Goal: Task Accomplishment & Management: Complete application form

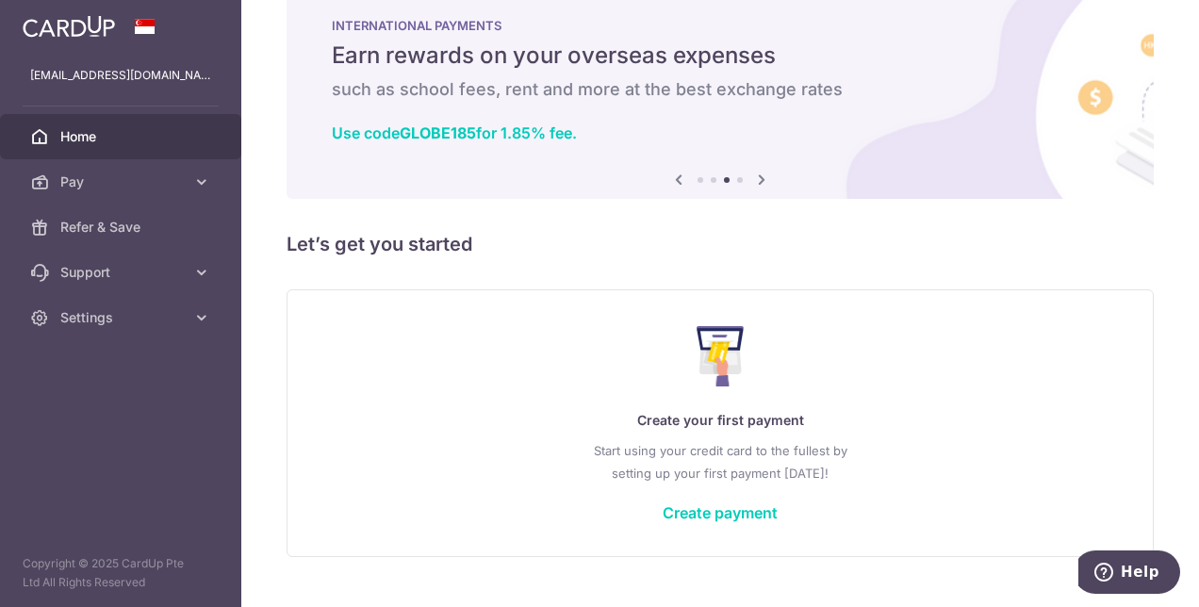
scroll to position [81, 0]
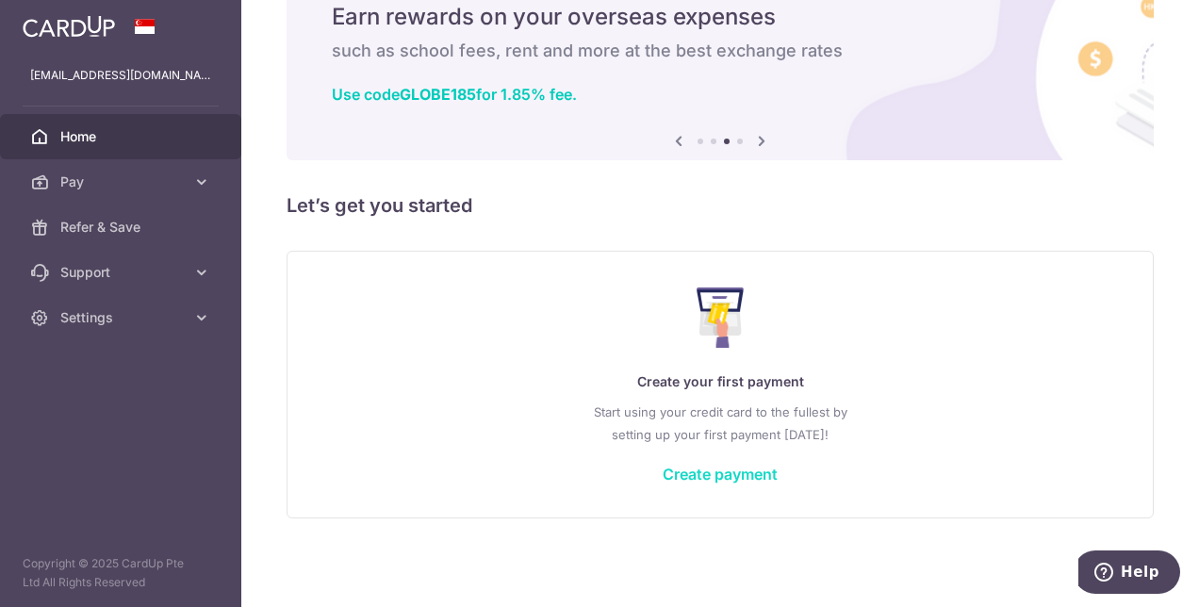
click at [736, 475] on link "Create payment" at bounding box center [720, 474] width 115 height 19
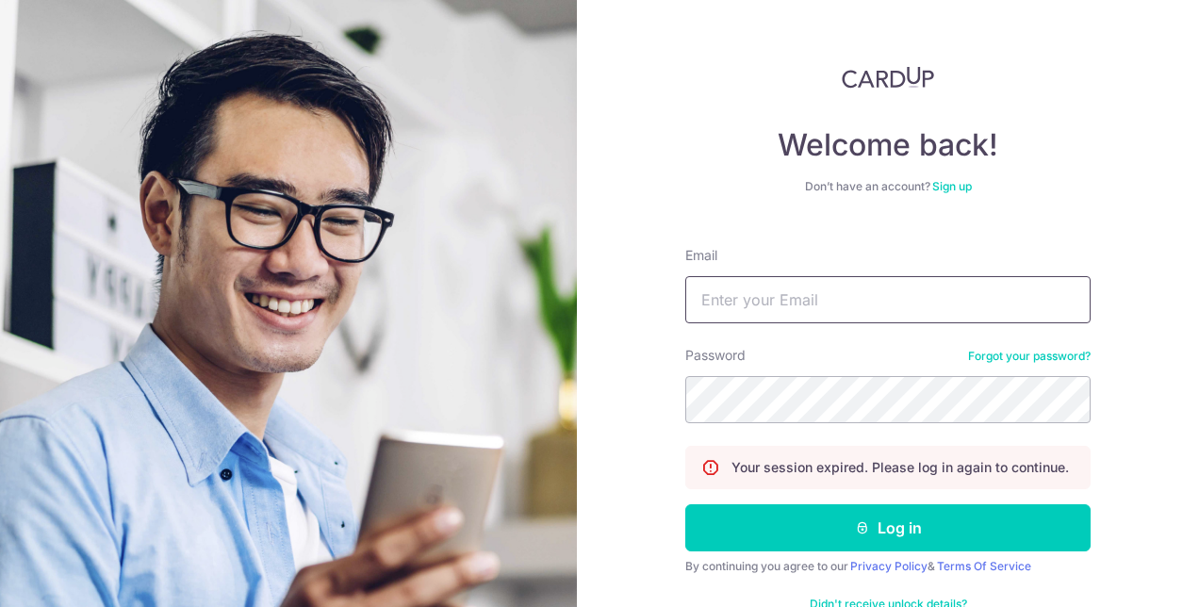
type input "[EMAIL_ADDRESS][DOMAIN_NAME]"
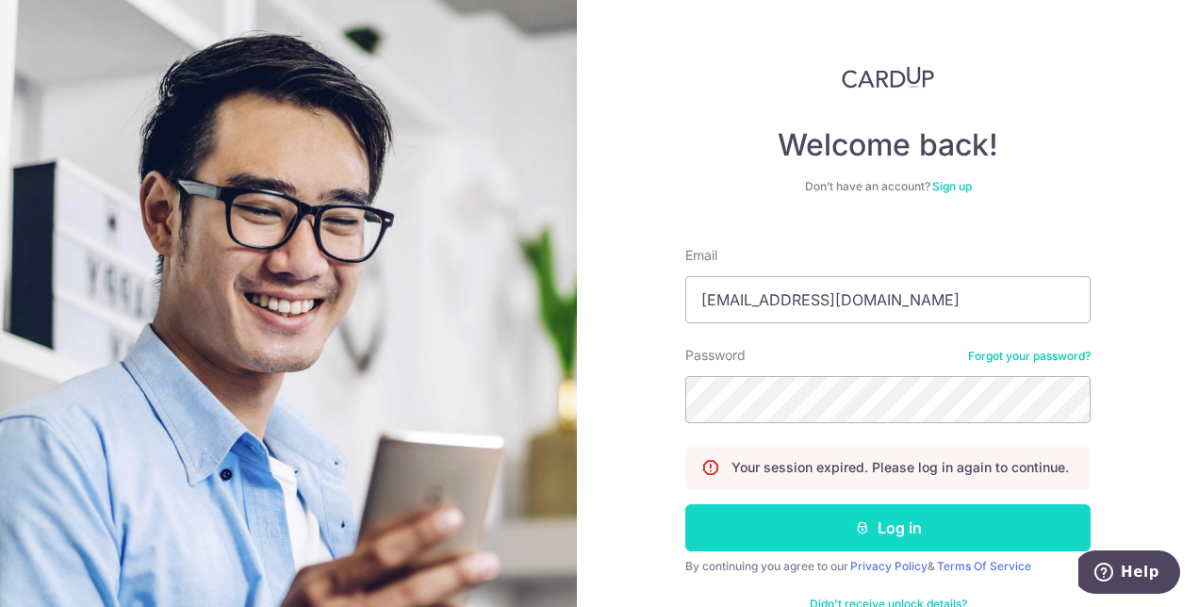
click at [850, 517] on button "Log in" at bounding box center [887, 527] width 405 height 47
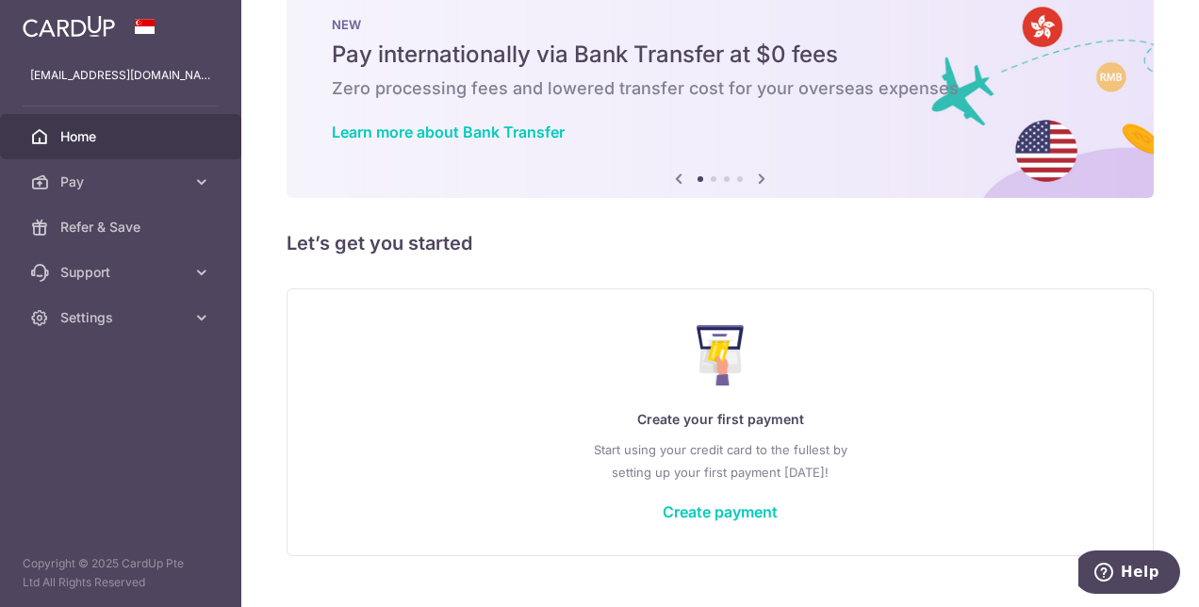
scroll to position [81, 0]
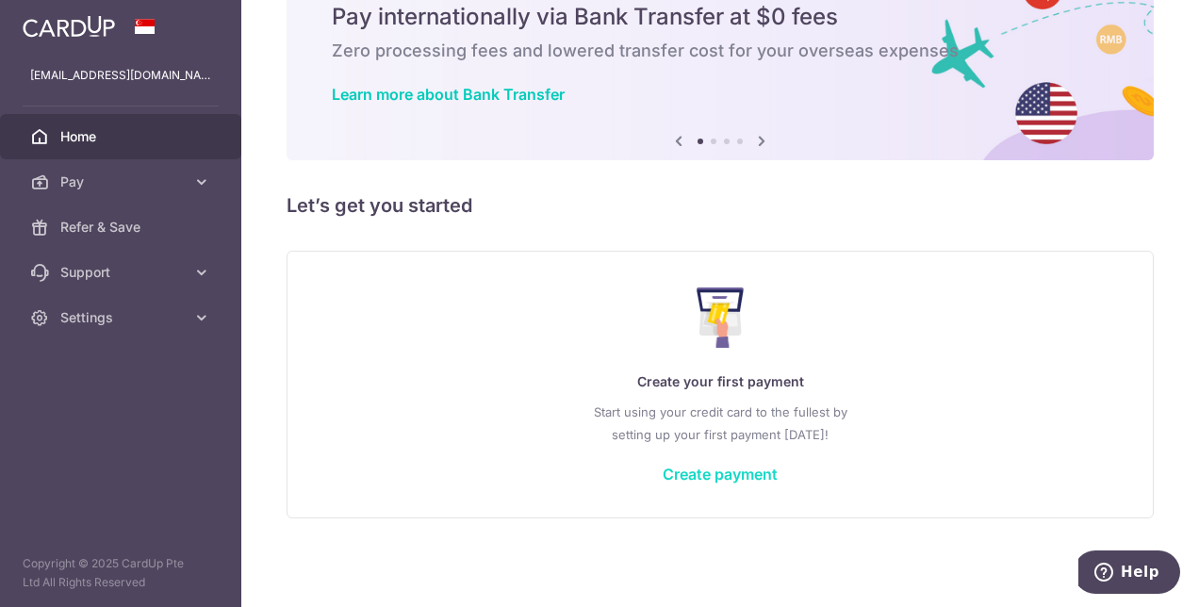
click at [736, 473] on link "Create payment" at bounding box center [720, 474] width 115 height 19
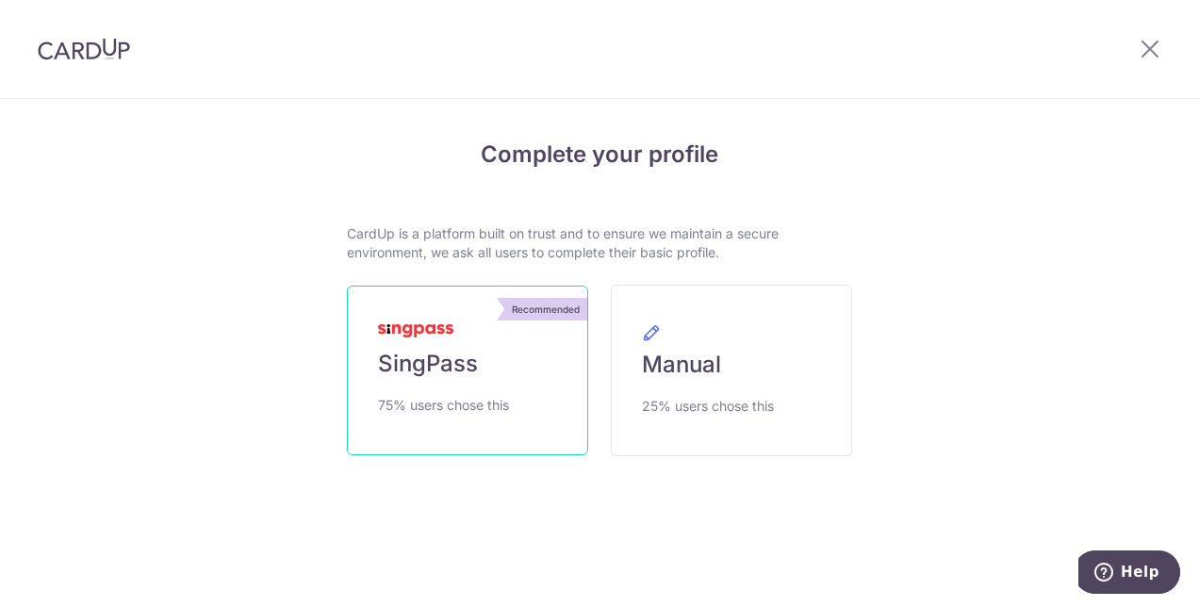
click at [535, 390] on link "Recommended SingPass 75% users chose this" at bounding box center [467, 371] width 241 height 170
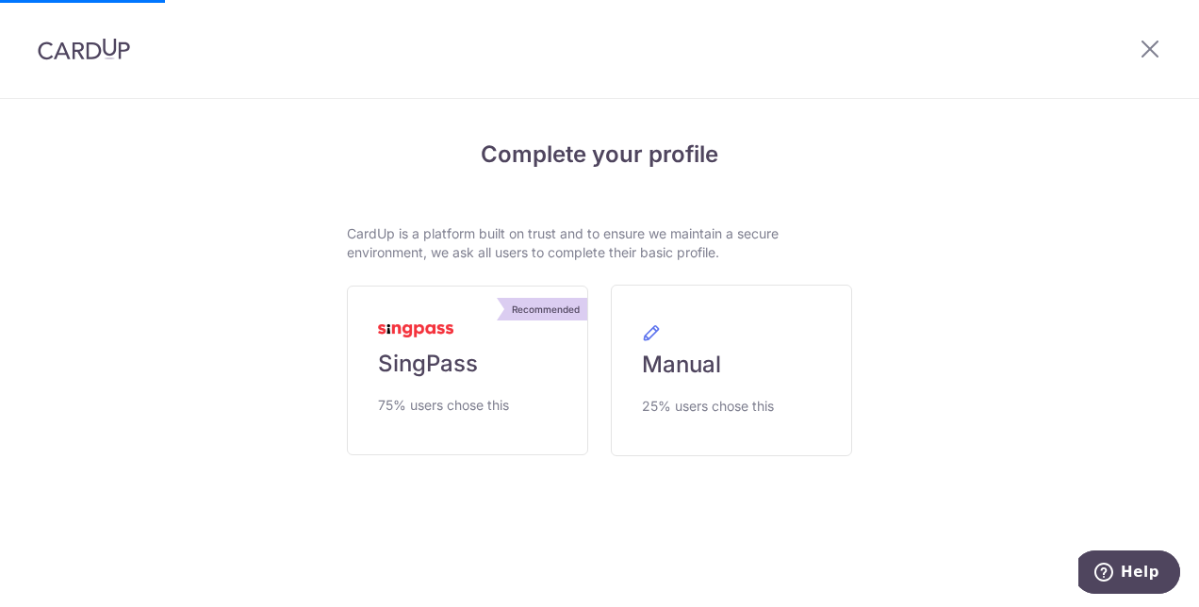
click at [952, 203] on div "Complete your profile CardUp is a platform built on trust and to ensure we main…" at bounding box center [599, 349] width 1084 height 498
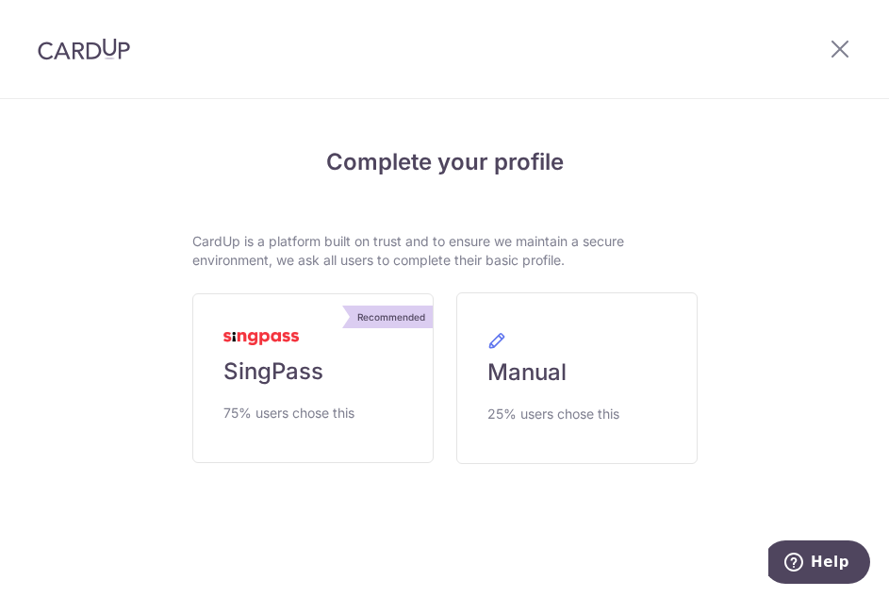
click at [853, 48] on div at bounding box center [840, 49] width 98 height 98
click at [844, 47] on icon at bounding box center [839, 49] width 23 height 24
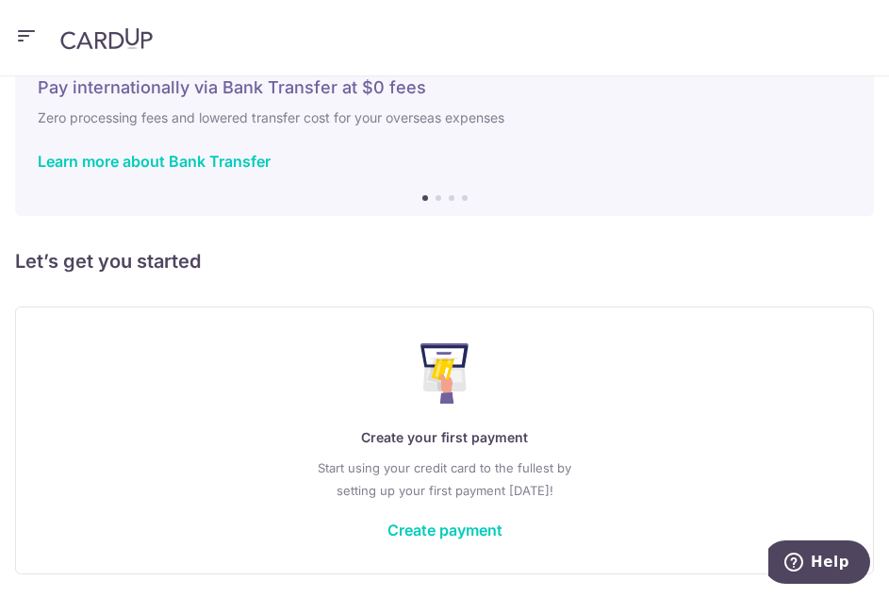
scroll to position [134, 0]
